Goal: Register for event/course

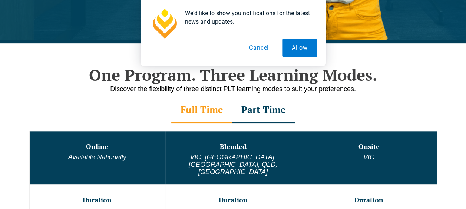
click at [266, 106] on div "Part Time" at bounding box center [263, 111] width 63 height 26
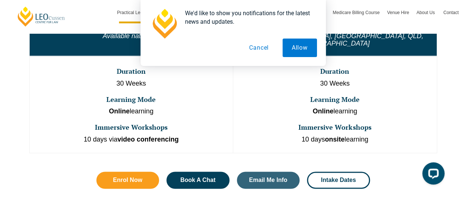
scroll to position [482, 0]
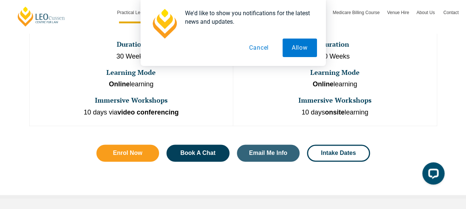
click at [254, 46] on button "Cancel" at bounding box center [259, 48] width 38 height 19
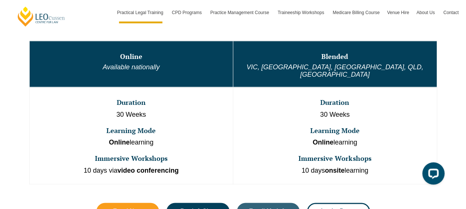
scroll to position [408, 0]
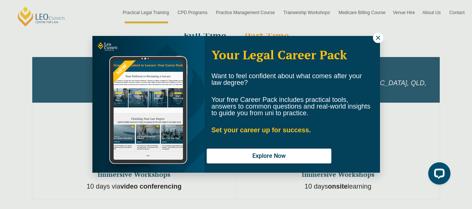
click at [375, 39] on icon at bounding box center [378, 37] width 7 height 7
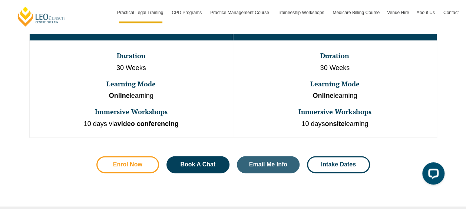
scroll to position [482, 0]
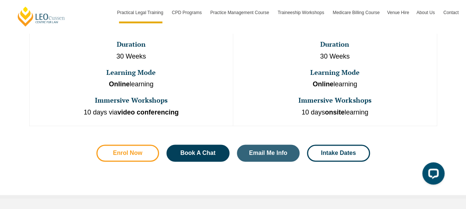
click at [124, 150] on span "Enrol Now" at bounding box center [127, 153] width 29 height 6
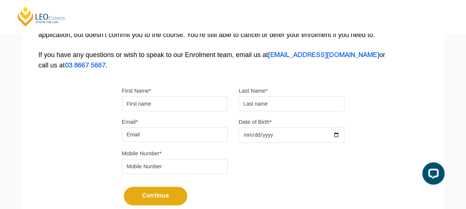
scroll to position [185, 0]
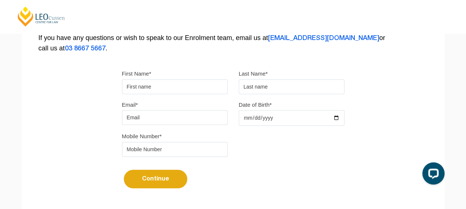
click at [143, 84] on input "First Name*" at bounding box center [175, 86] width 106 height 15
type input "Mohammad Tahir"
type input "Abdul Wahab"
type input "tahirwahab09@gmail.com"
type input "57735731"
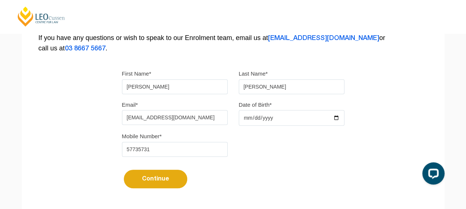
click at [244, 116] on input "Date of Birth*" at bounding box center [292, 118] width 106 height 16
type input "1983-09-09"
click at [159, 177] on button "Continue" at bounding box center [155, 179] width 63 height 19
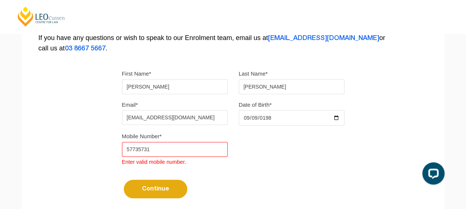
drag, startPoint x: 135, startPoint y: 147, endPoint x: 129, endPoint y: 147, distance: 5.9
click at [135, 147] on input "57735731" at bounding box center [175, 149] width 106 height 15
click at [126, 148] on input "57735731" at bounding box center [175, 149] width 106 height 15
type input "23057735731"
click at [154, 188] on button "Continue" at bounding box center [155, 189] width 63 height 19
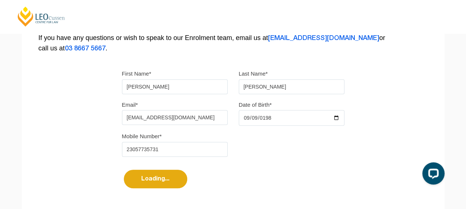
select select
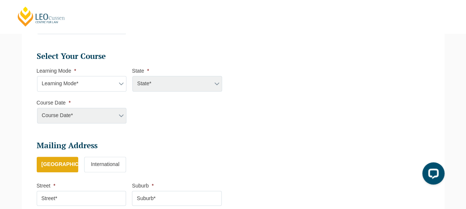
scroll to position [324, 0]
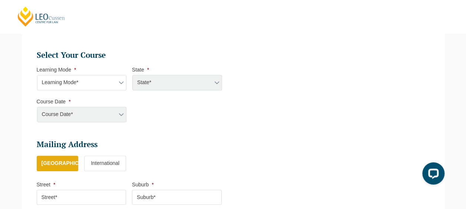
click at [122, 82] on select "Learning Mode* Online Full Time Learning Online Part Time Learning Blended Full…" at bounding box center [82, 83] width 90 height 16
click at [253, 89] on ul "Personal Information First Name * Mohammad Tahir Last Name * Abdul Wahab Date o…" at bounding box center [233, 20] width 404 height 447
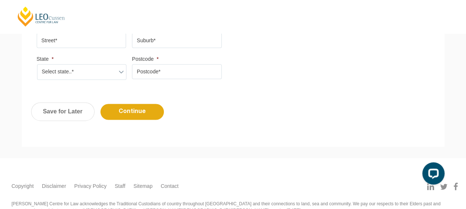
scroll to position [396, 0]
